Goal: Contribute content: Add original content to the website for others to see

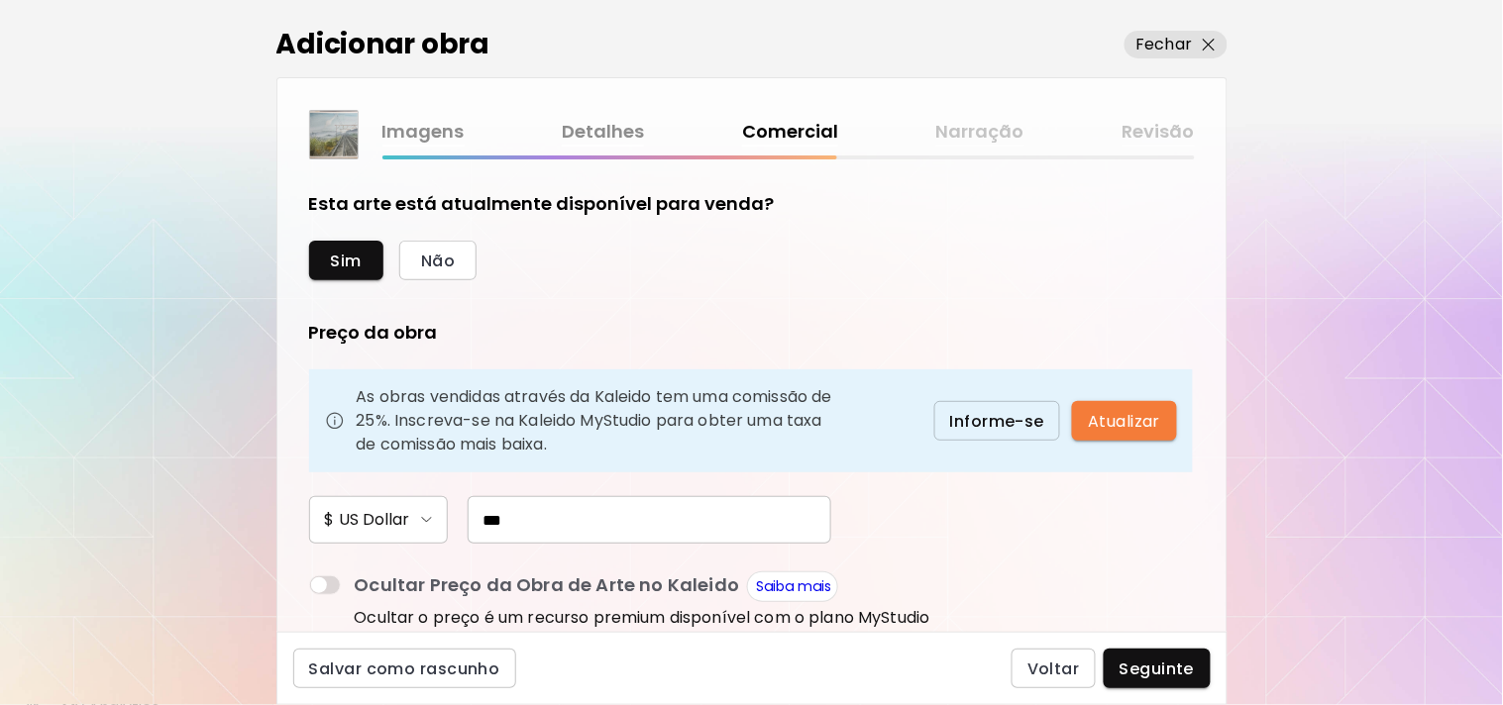
scroll to position [64, 0]
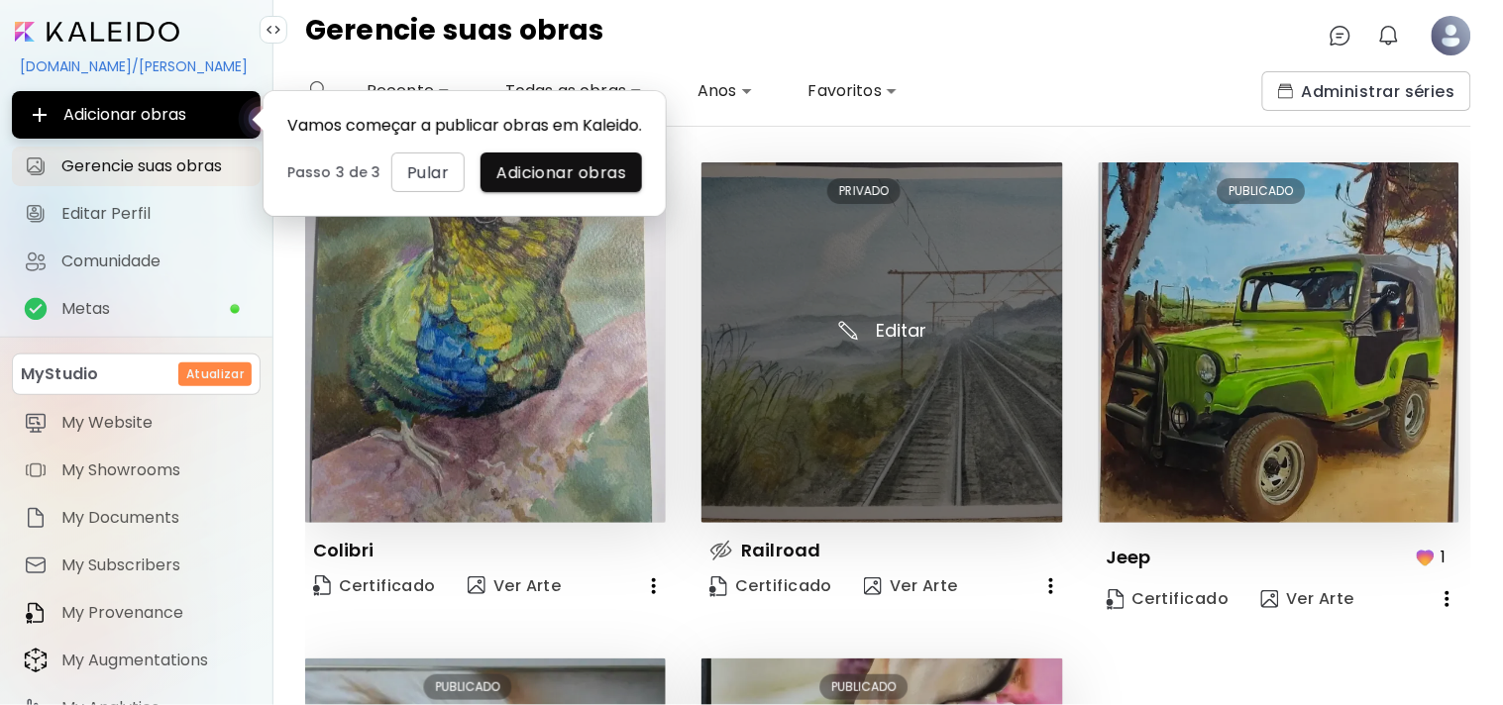
click at [875, 260] on img at bounding box center [881, 342] width 361 height 361
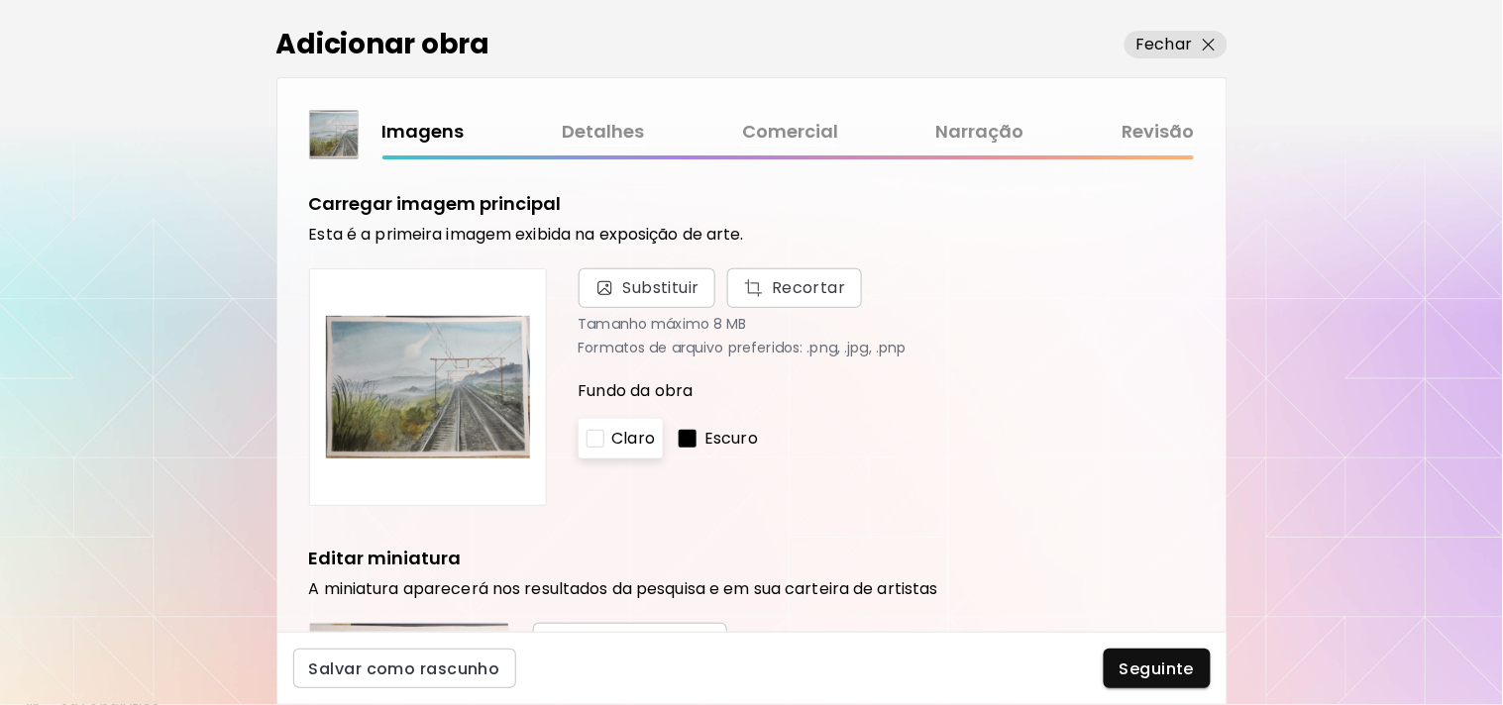
click at [1502, 577] on div "Adicionar obra Fechar Imagens Detalhes Comercial Narração Revisão Carregar imag…" at bounding box center [751, 352] width 1503 height 705
click at [1493, 596] on div "Adicionar obra Fechar Imagens Detalhes Comercial Narração Revisão Carregar imag…" at bounding box center [751, 352] width 1503 height 705
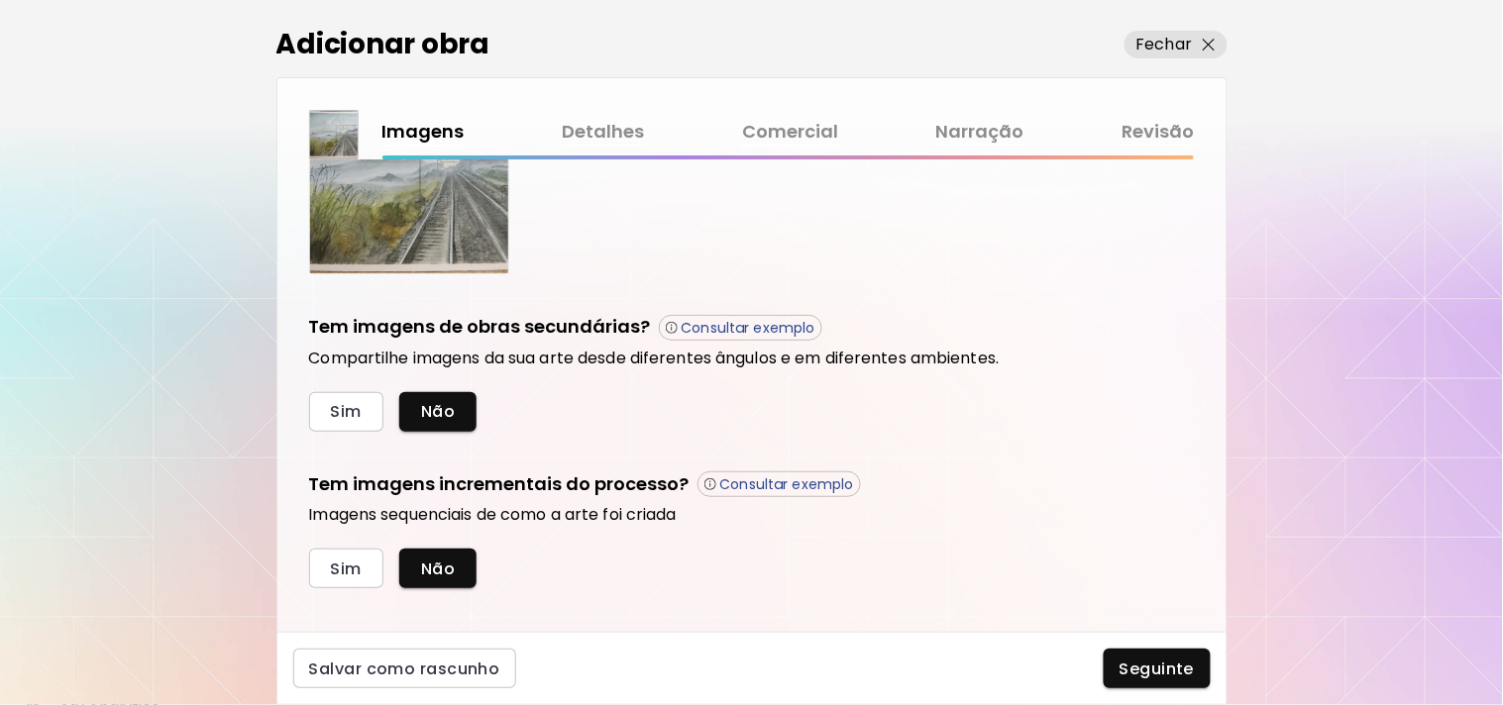
scroll to position [576, 0]
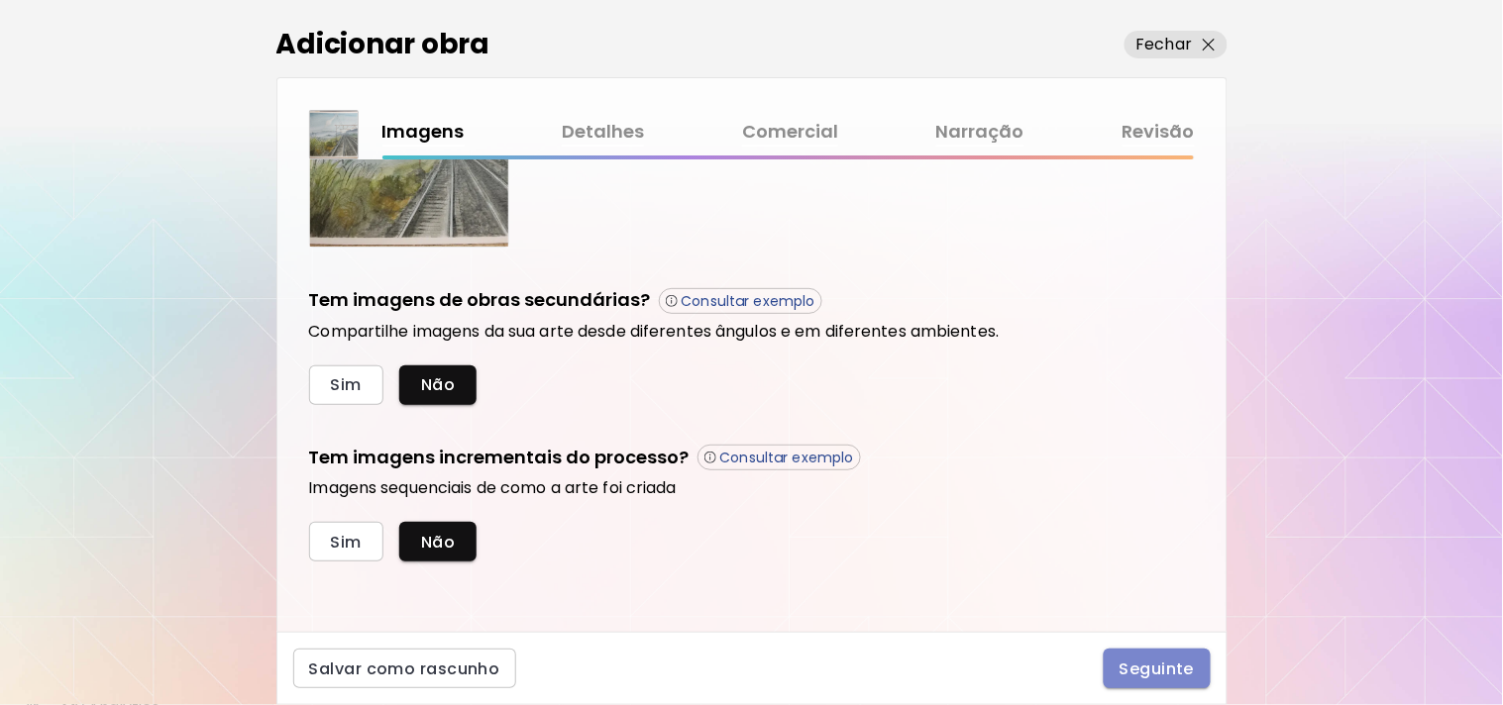
click at [1147, 670] on span "Seguinte" at bounding box center [1156, 669] width 75 height 21
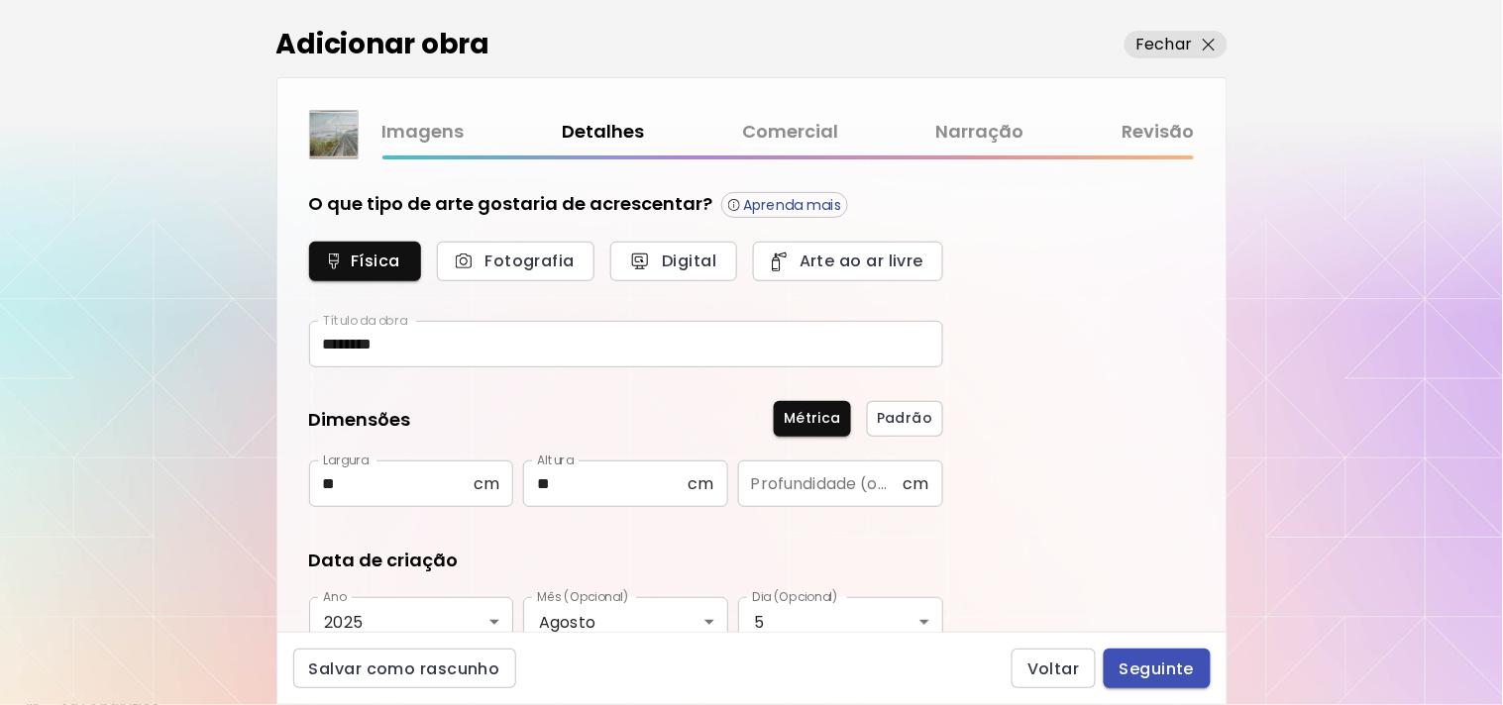
type input "********"
click at [1147, 670] on span "Seguinte" at bounding box center [1156, 669] width 75 height 21
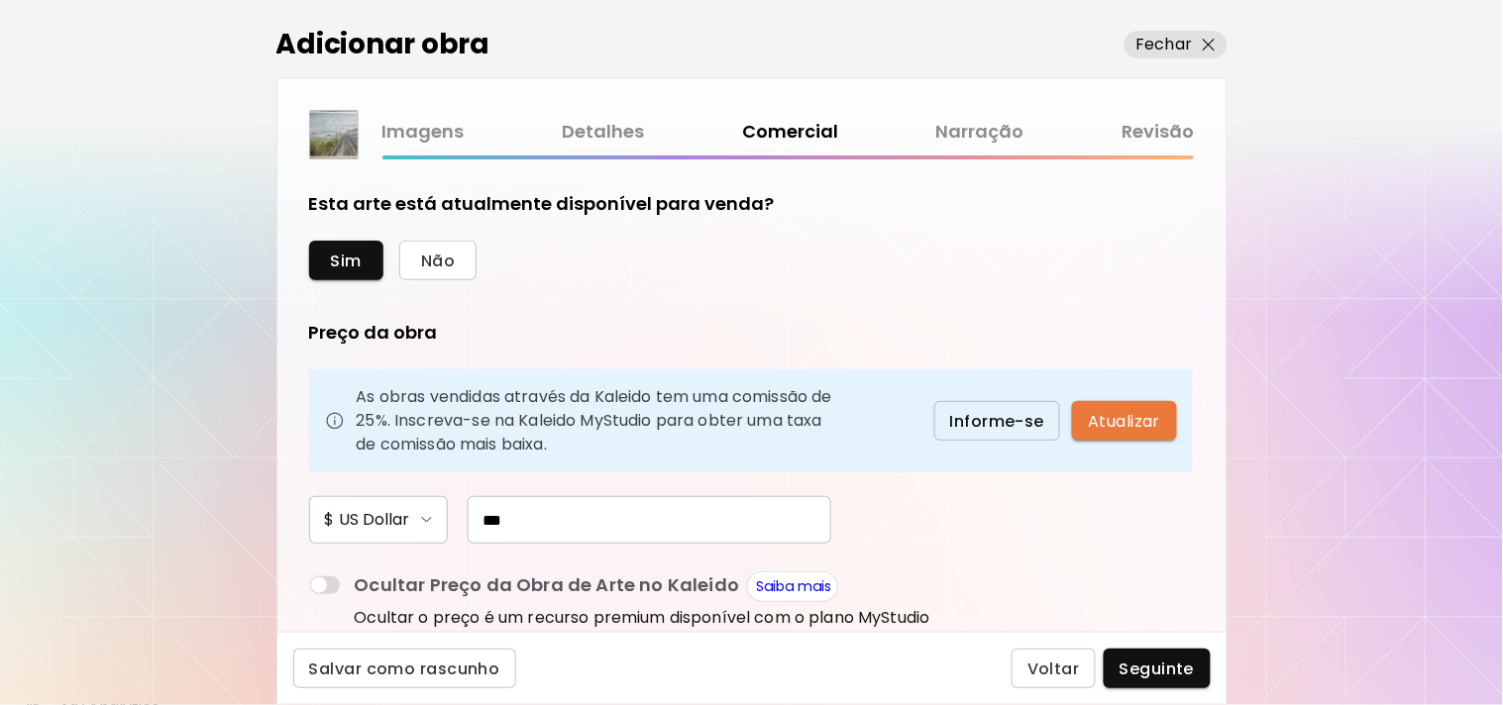
click at [1124, 411] on span "Atualizar" at bounding box center [1124, 421] width 72 height 21
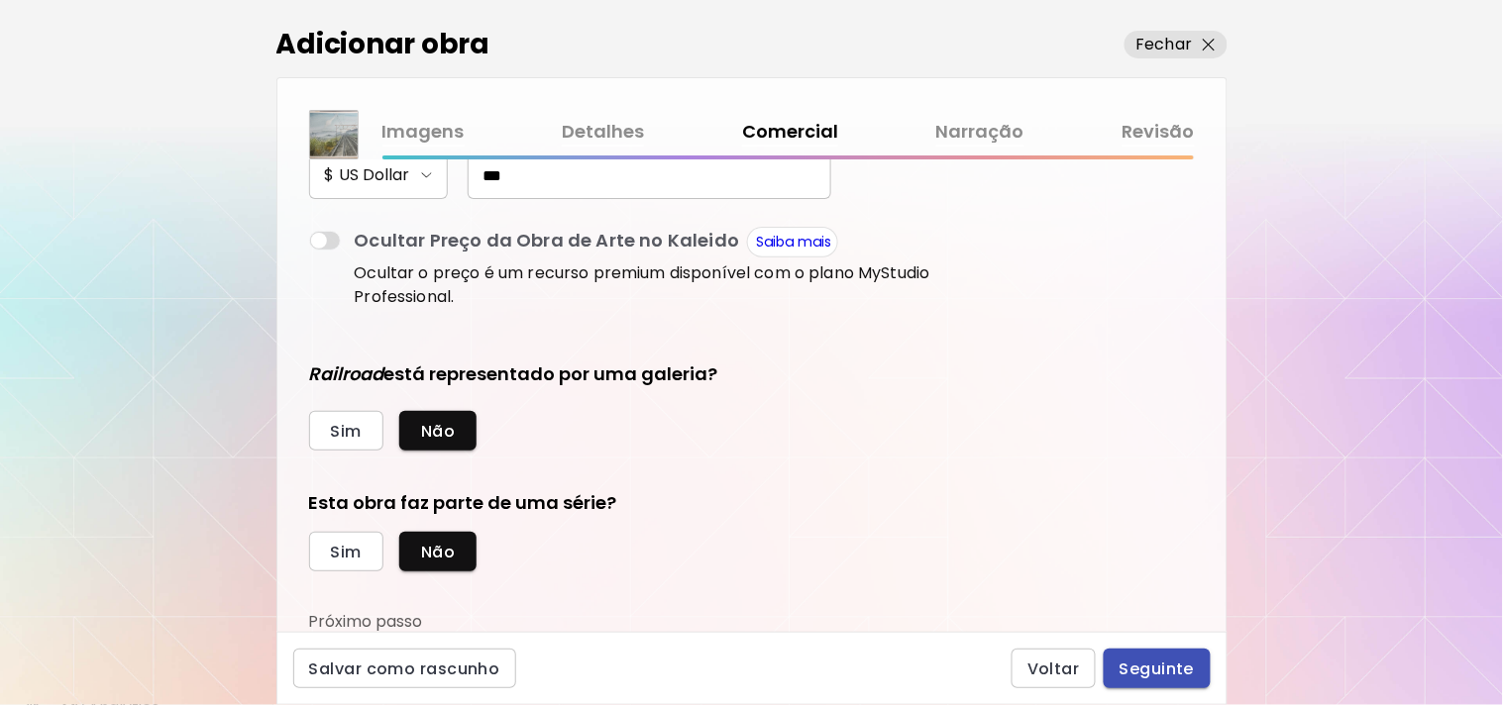
click at [1123, 684] on button "Seguinte" at bounding box center [1157, 669] width 107 height 40
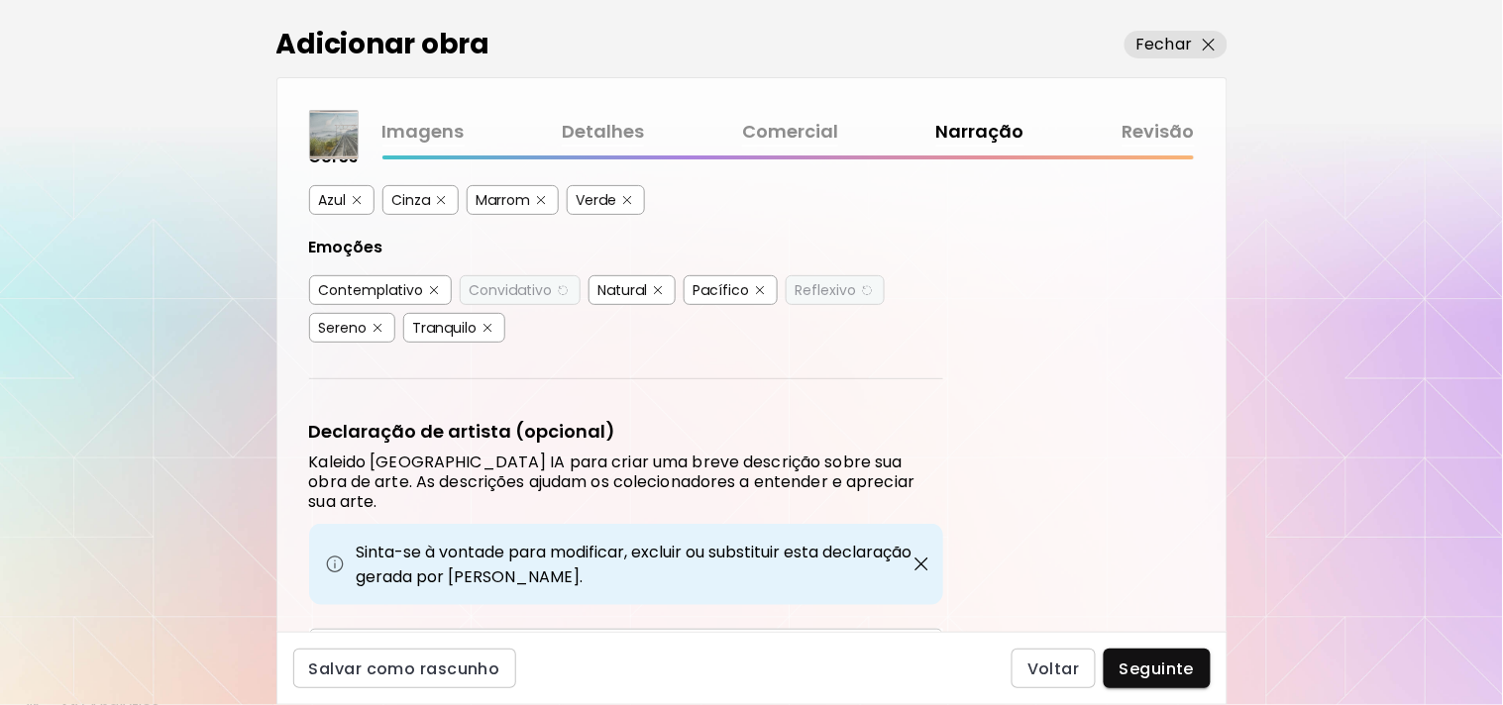
scroll to position [577, 0]
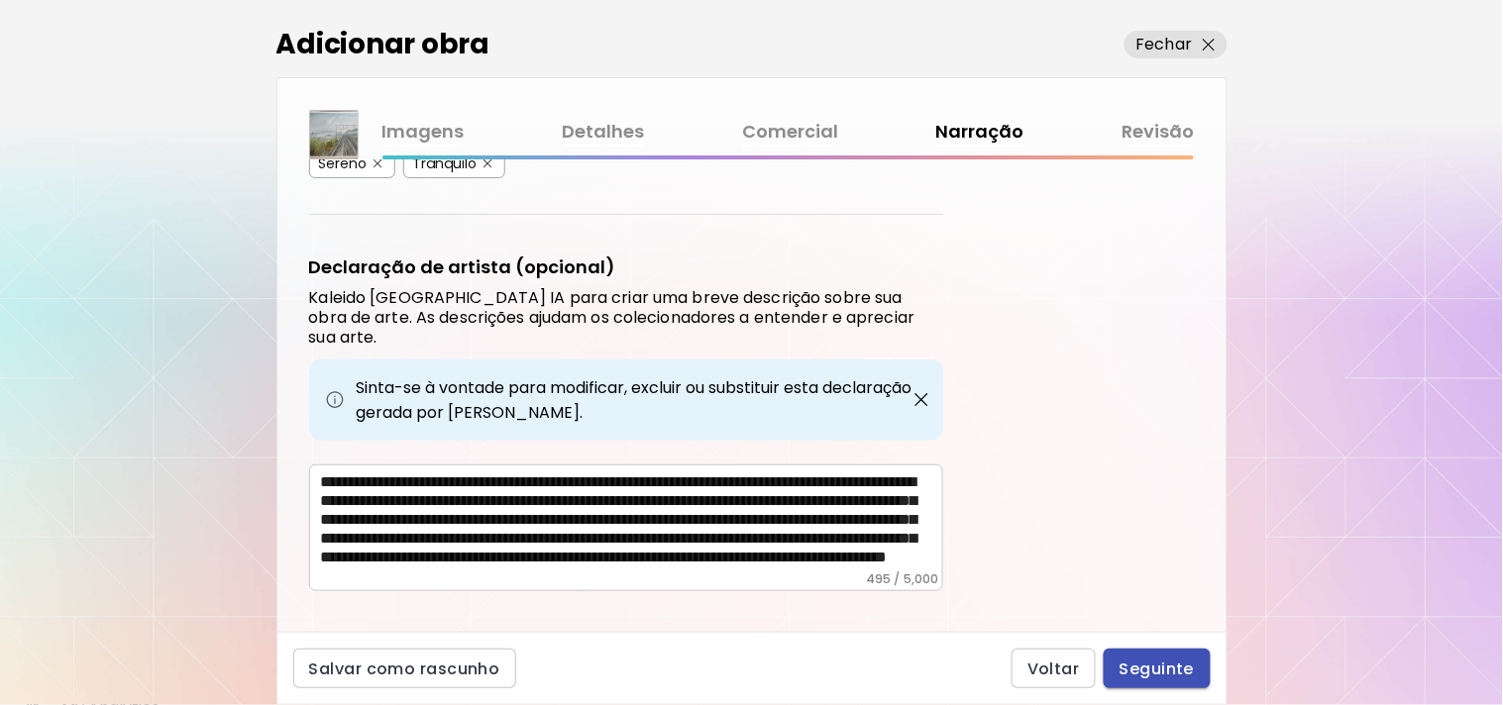
click at [1160, 654] on button "Seguinte" at bounding box center [1157, 669] width 107 height 40
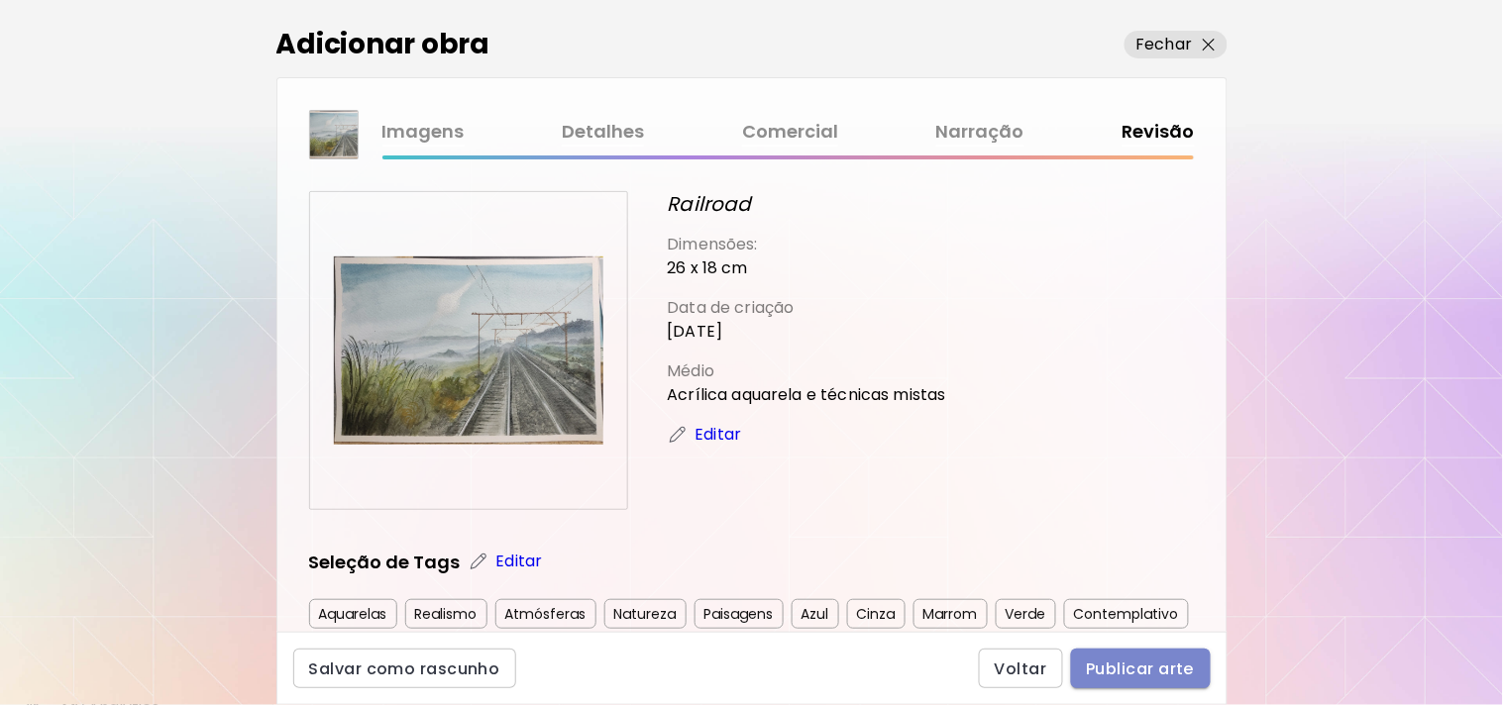
click at [1160, 654] on button "Publicar arte" at bounding box center [1141, 669] width 140 height 40
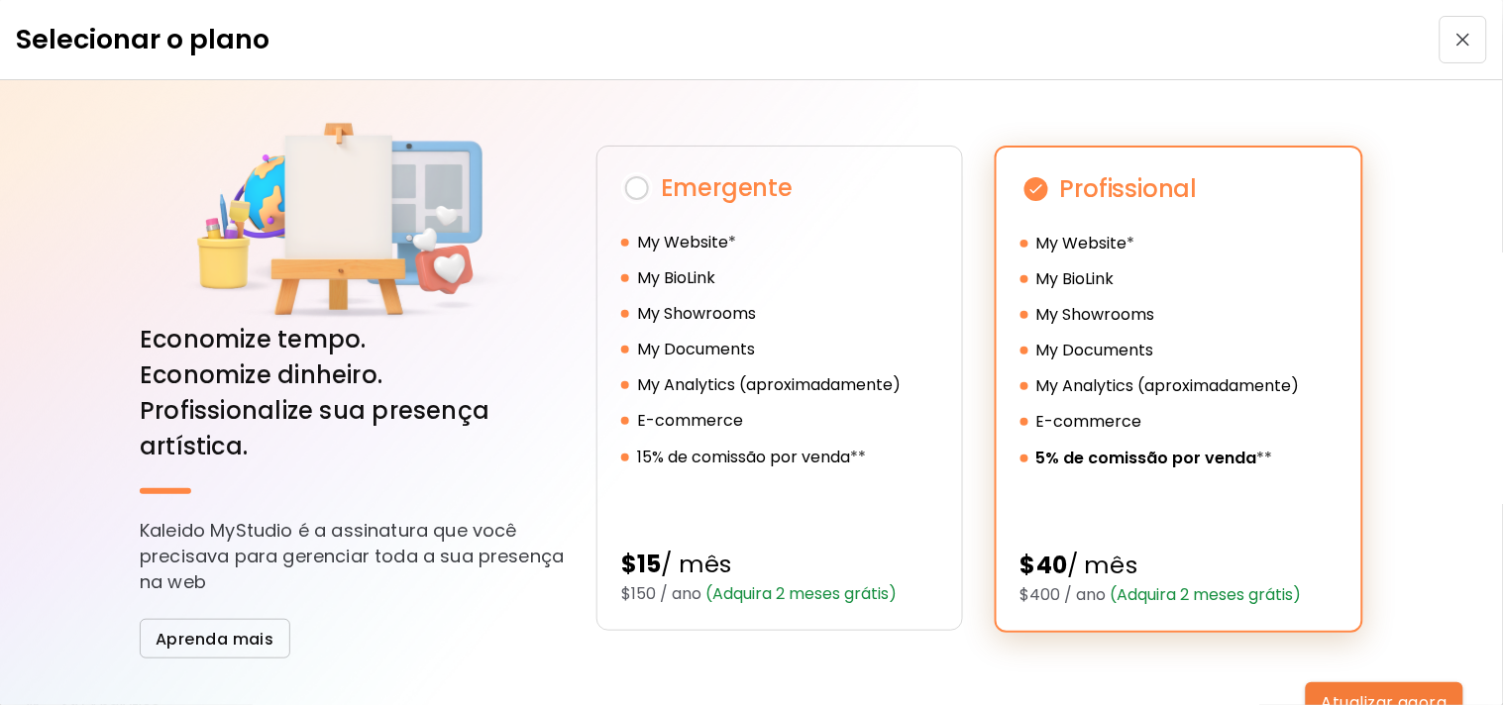
drag, startPoint x: 1429, startPoint y: 466, endPoint x: 1502, endPoint y: 378, distance: 113.3
click at [1502, 378] on div "Selecionar o plano Economize tempo. Economize dinheiro. Profissionalize sua pre…" at bounding box center [751, 352] width 1503 height 705
click at [1454, 51] on button "button" at bounding box center [1463, 40] width 48 height 48
click at [330, 335] on p "Economize tempo. Economize dinheiro. Profissionalize sua presença artística." at bounding box center [352, 393] width 425 height 143
